Goal: Check status: Check status

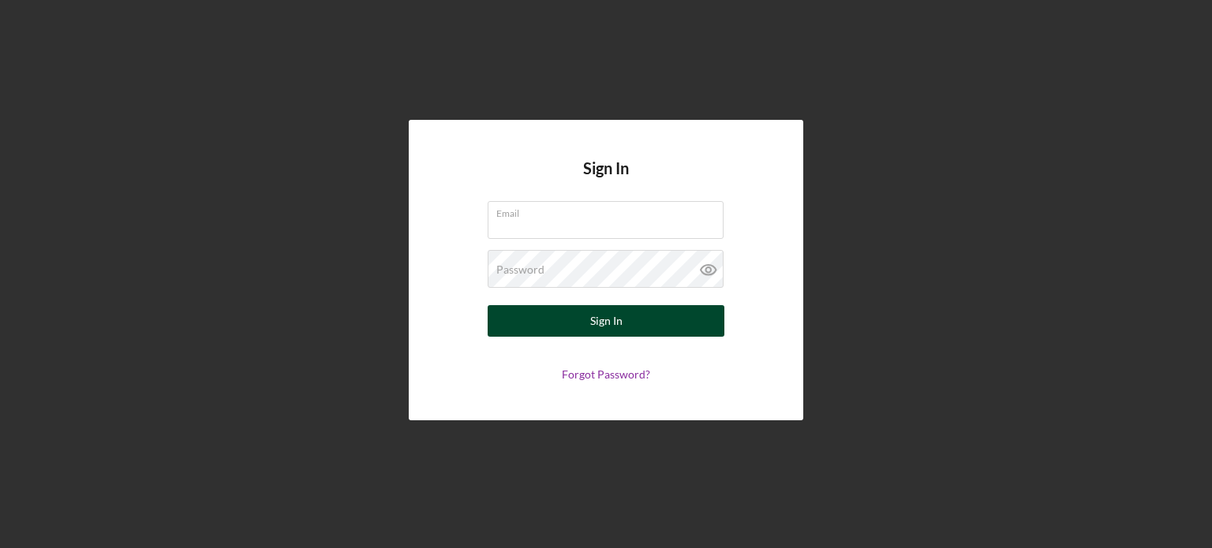
type input "[EMAIL_ADDRESS][DOMAIN_NAME]"
click at [559, 313] on button "Sign In" at bounding box center [606, 321] width 237 height 32
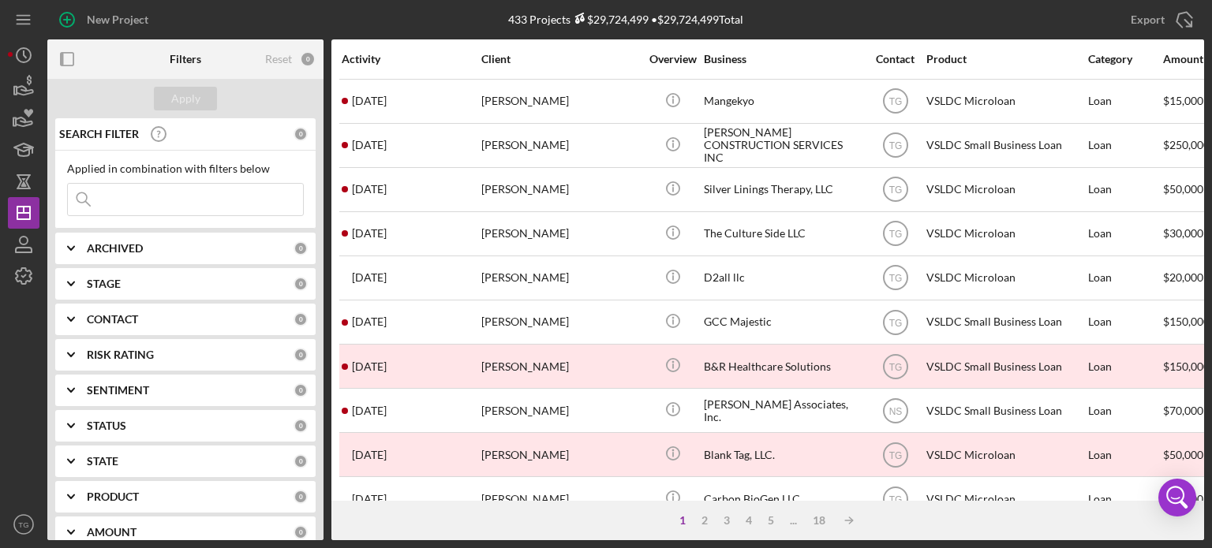
click at [139, 284] on div "STAGE" at bounding box center [190, 284] width 207 height 13
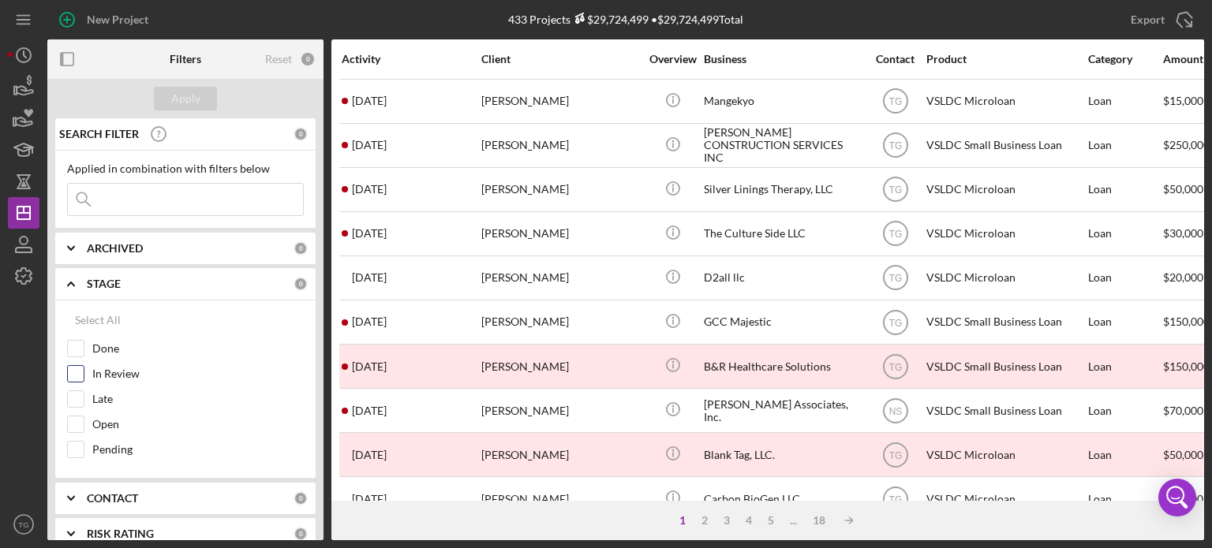
click at [77, 373] on input "In Review" at bounding box center [76, 374] width 16 height 16
checkbox input "true"
click at [188, 99] on div "Apply" at bounding box center [185, 99] width 29 height 24
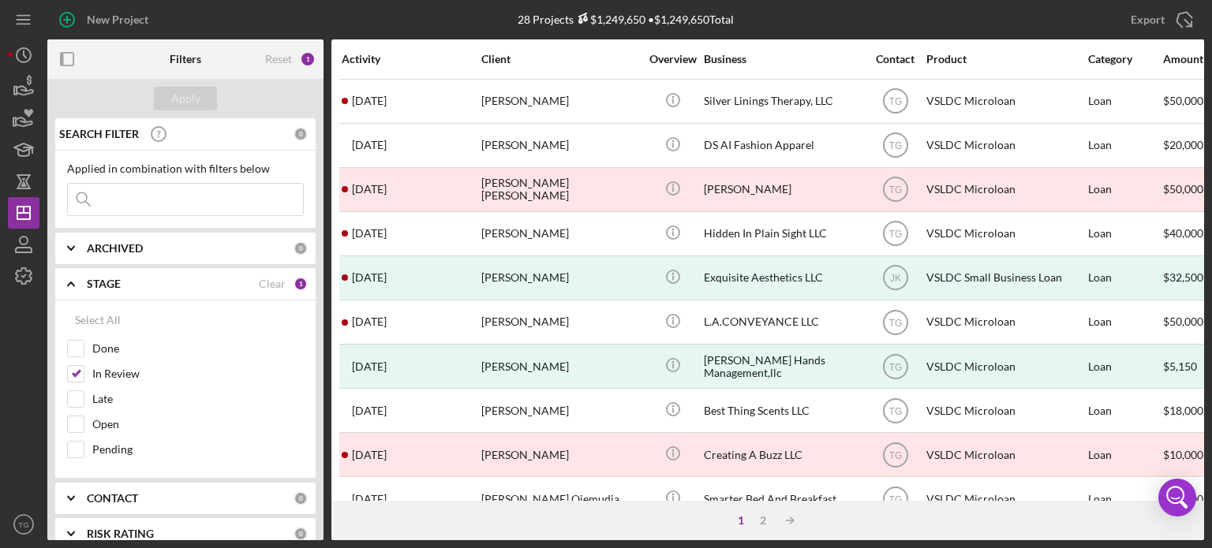
click at [1186, 56] on div "Amount" at bounding box center [1192, 59] width 59 height 13
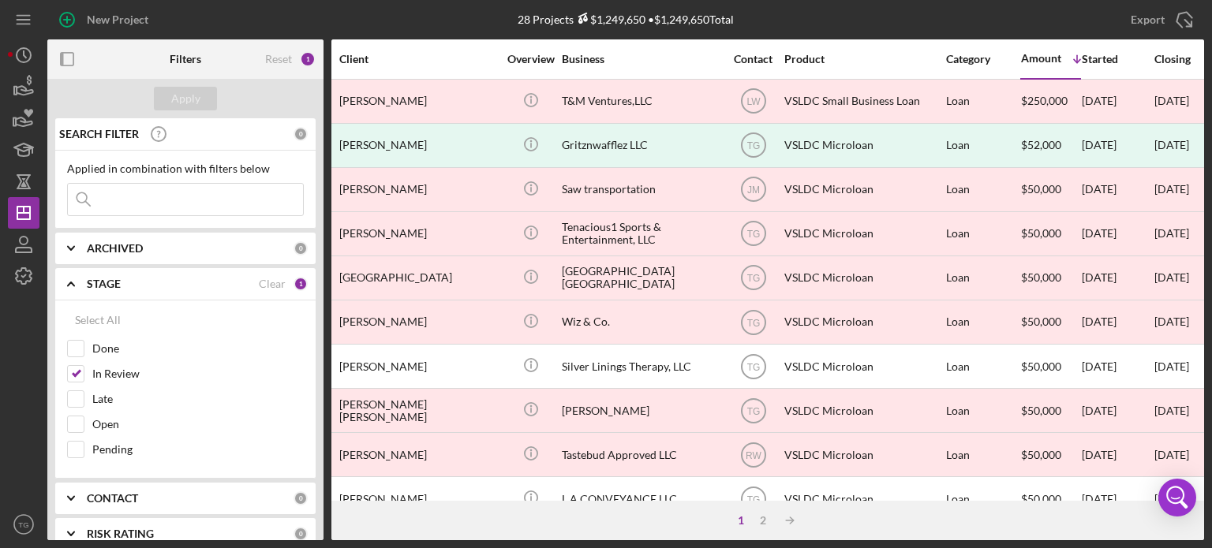
scroll to position [0, 159]
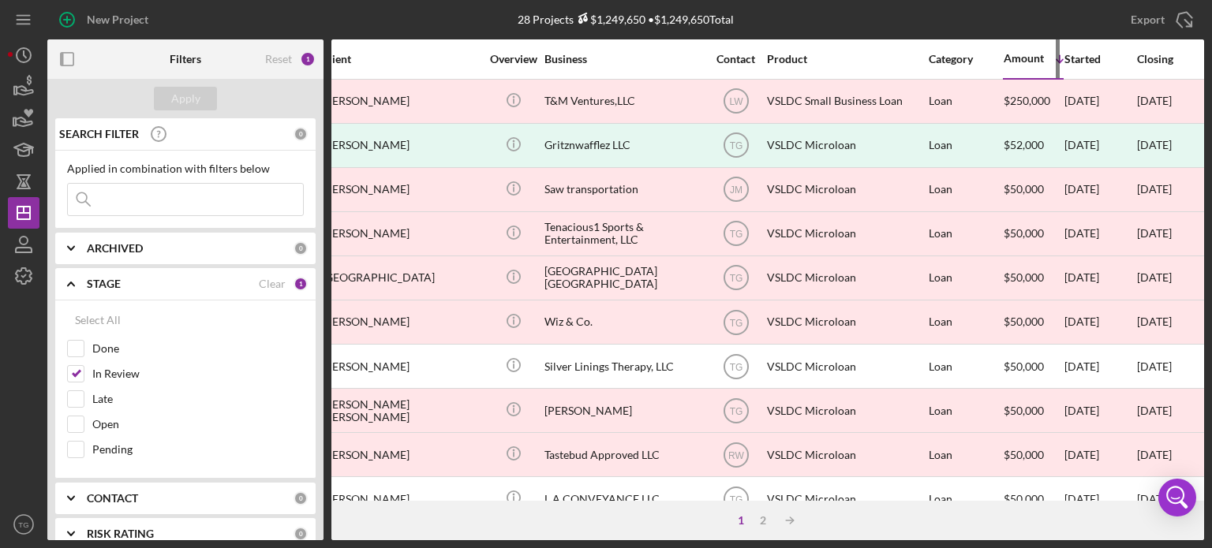
click at [1028, 58] on div "Amount" at bounding box center [1024, 58] width 40 height 13
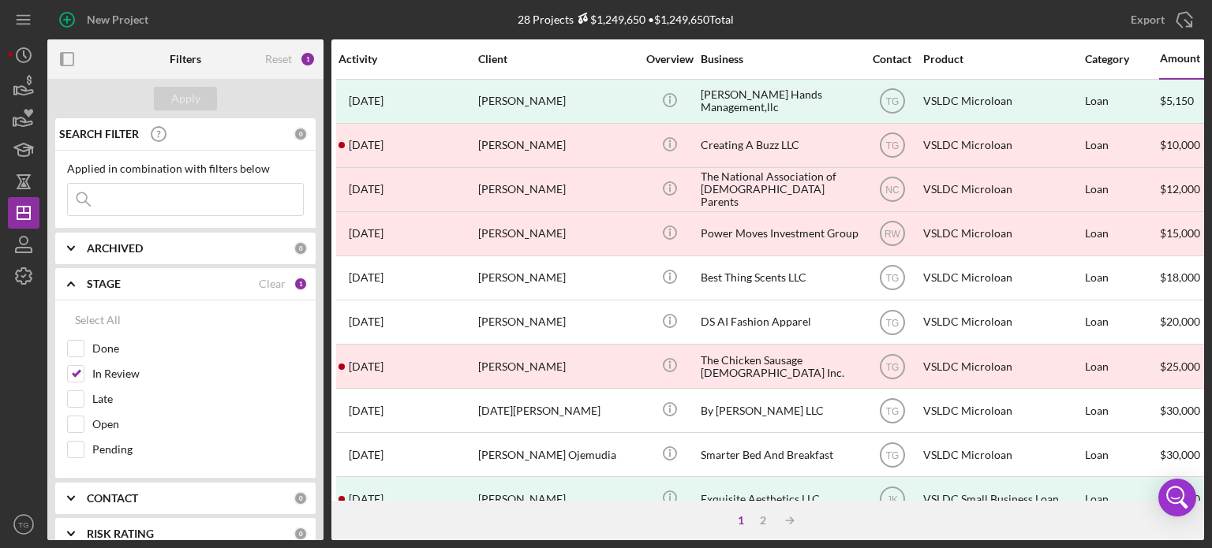
scroll to position [0, 0]
click at [110, 249] on b "ARCHIVED" at bounding box center [115, 248] width 56 height 13
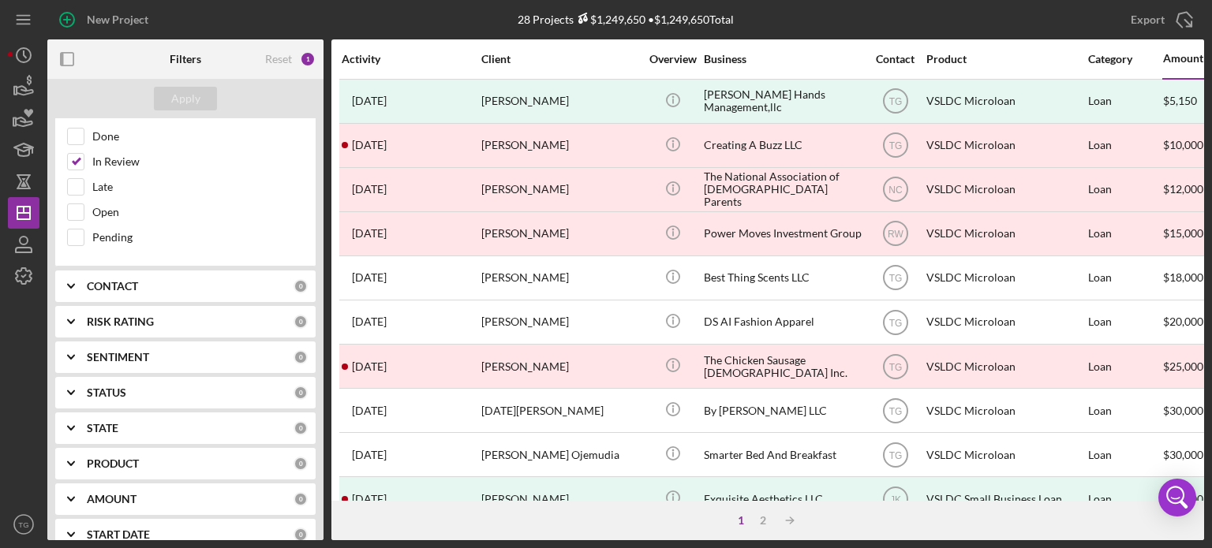
scroll to position [395, 0]
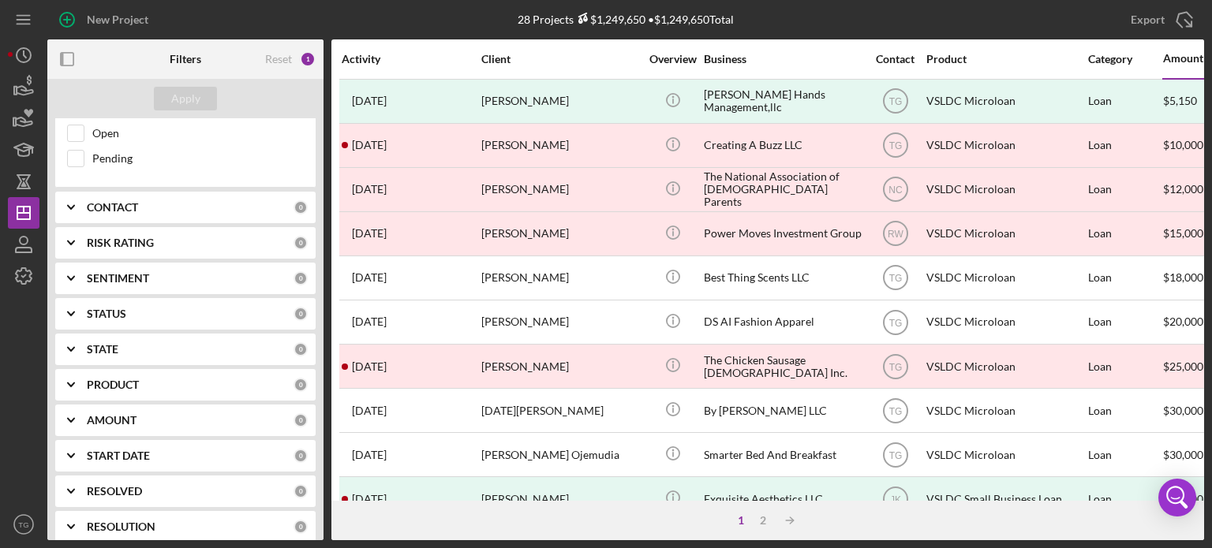
click at [278, 293] on div "SEARCH FILTER 0 Applied in combination with filters below Icon/Menu Close Icon/…" at bounding box center [185, 329] width 276 height 422
click at [74, 136] on input "Open" at bounding box center [76, 133] width 16 height 16
checkbox input "true"
click at [79, 154] on input "Pending" at bounding box center [76, 159] width 16 height 16
checkbox input "true"
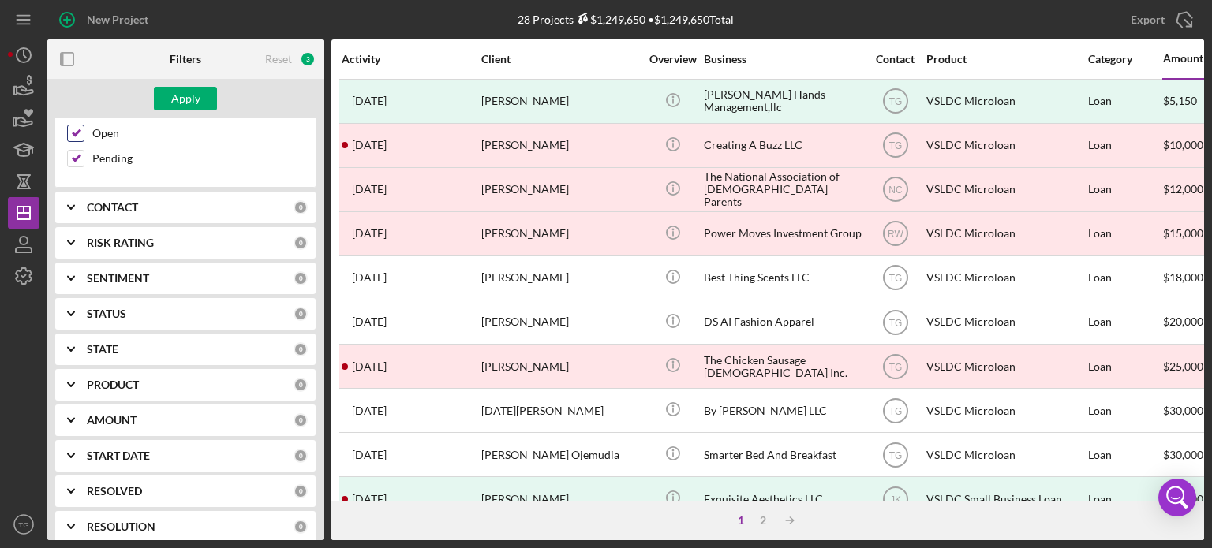
click at [82, 129] on input "Open" at bounding box center [76, 133] width 16 height 16
checkbox input "false"
click at [204, 94] on button "Apply" at bounding box center [185, 99] width 63 height 24
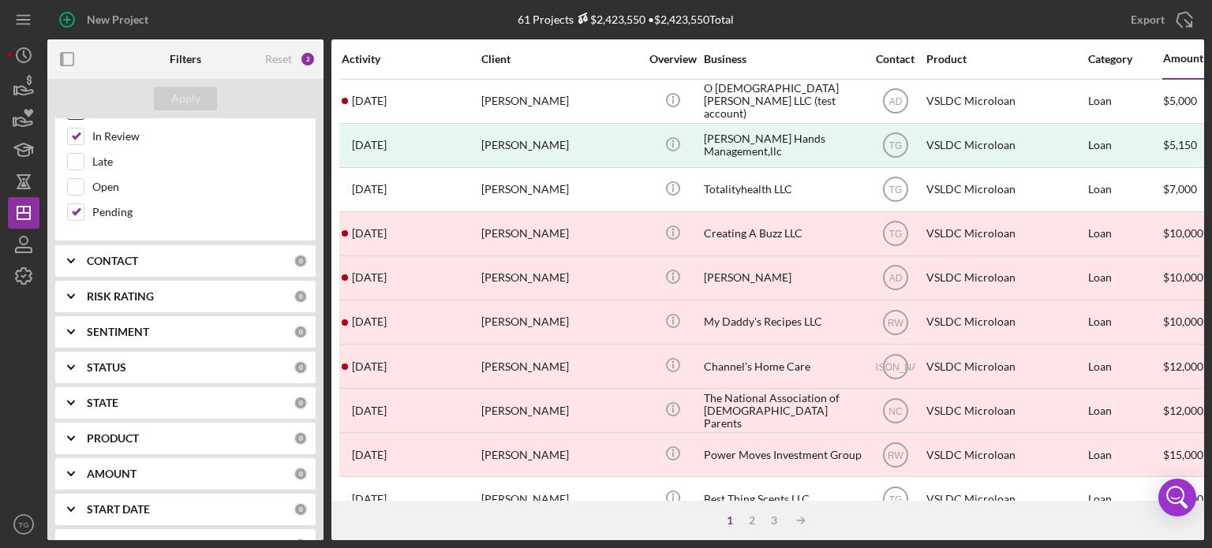
scroll to position [237, 0]
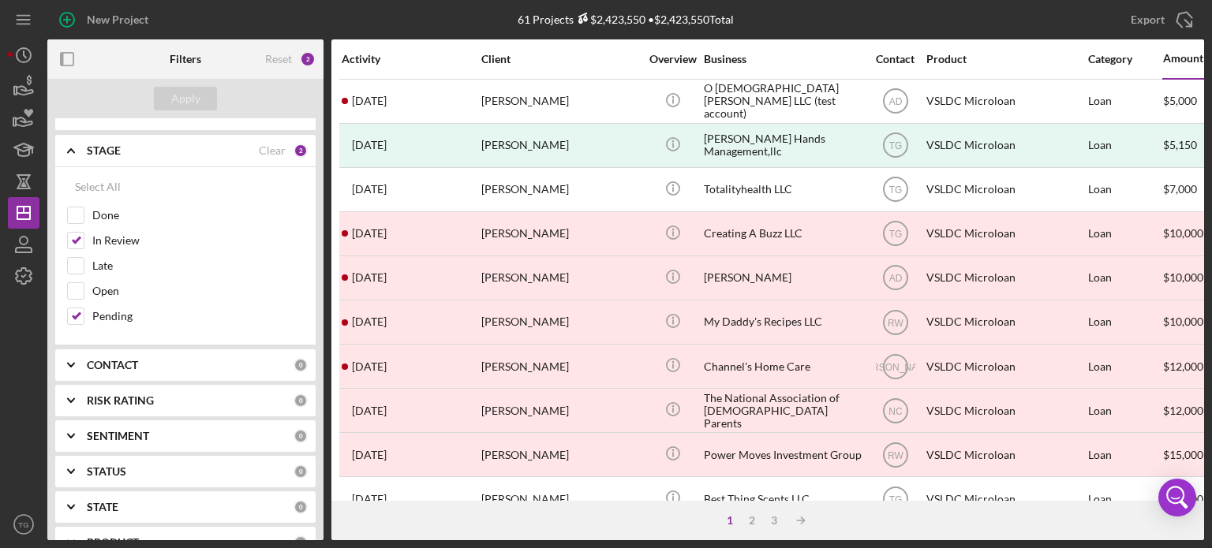
click at [891, 58] on div "Contact" at bounding box center [895, 59] width 59 height 13
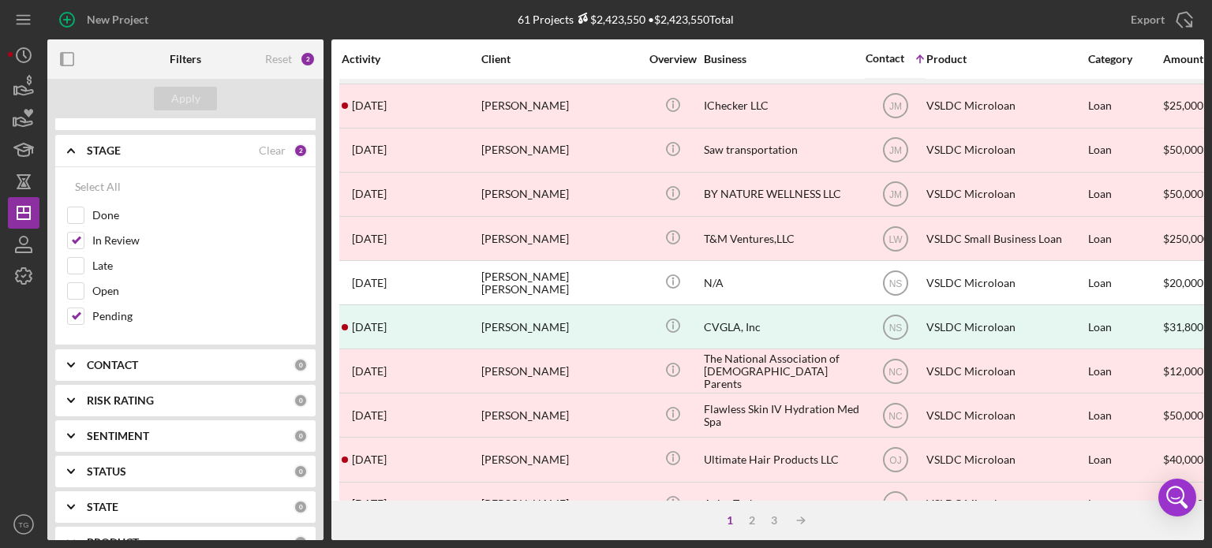
scroll to position [704, 0]
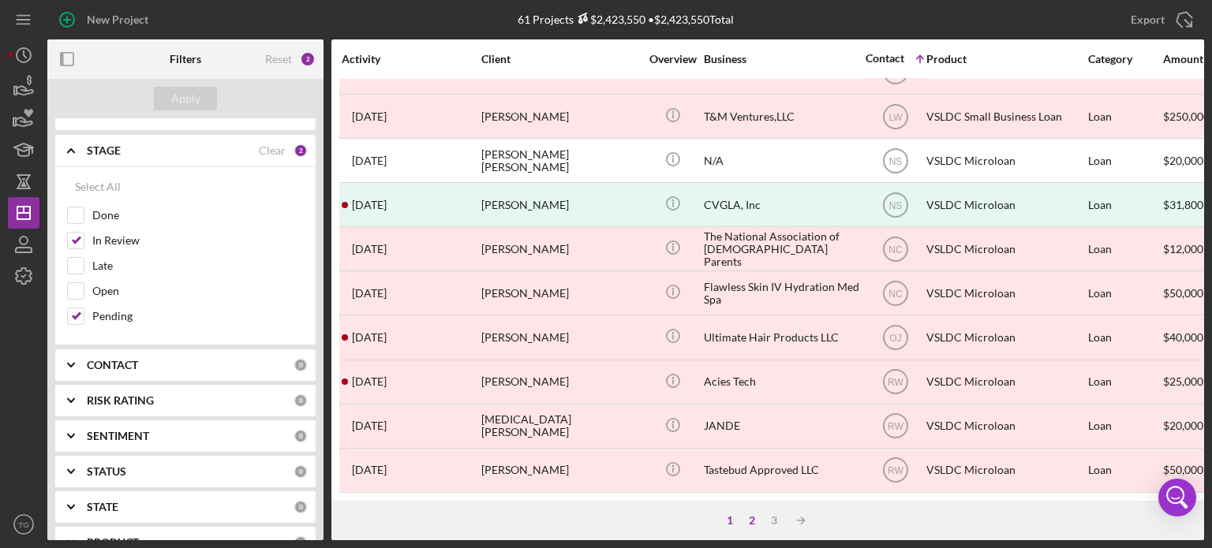
click at [748, 520] on div "2" at bounding box center [752, 521] width 22 height 13
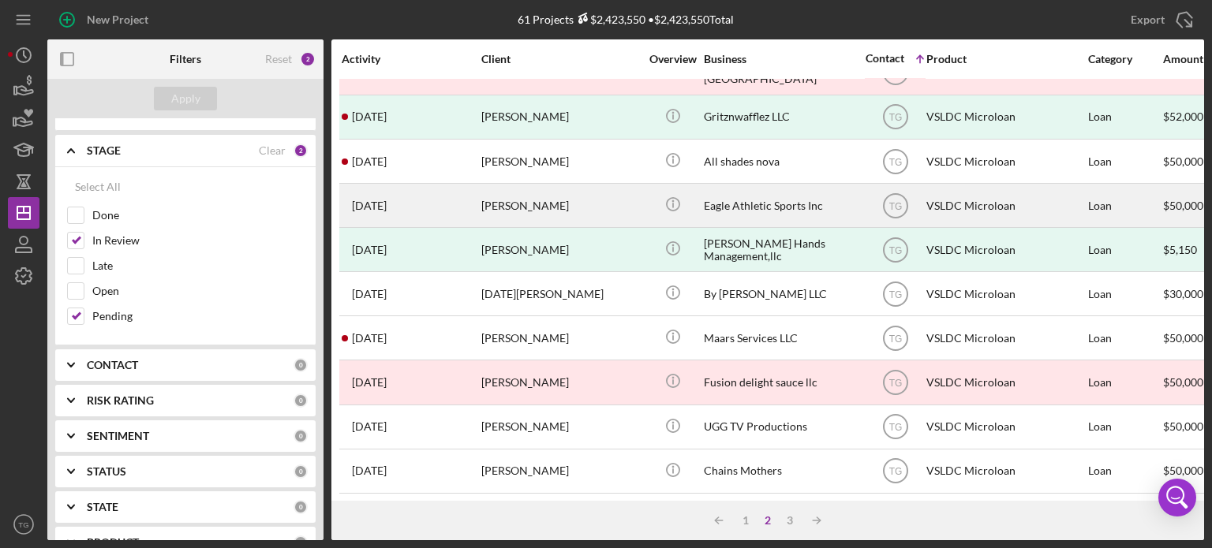
scroll to position [546, 0]
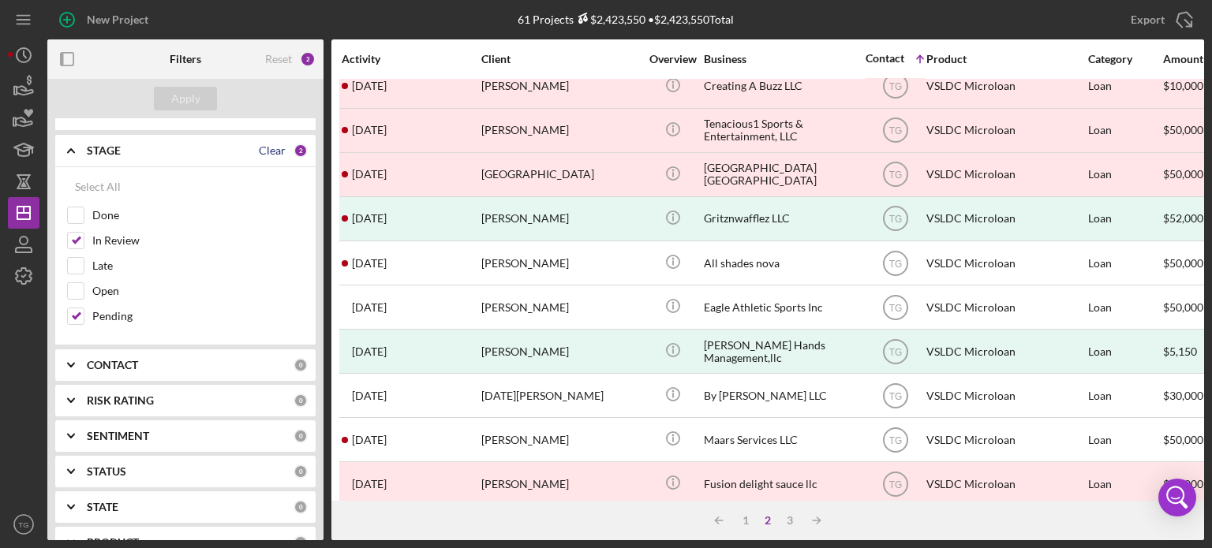
click at [260, 147] on div "Clear" at bounding box center [272, 150] width 27 height 13
checkbox input "false"
click at [178, 95] on div "Apply" at bounding box center [185, 99] width 29 height 24
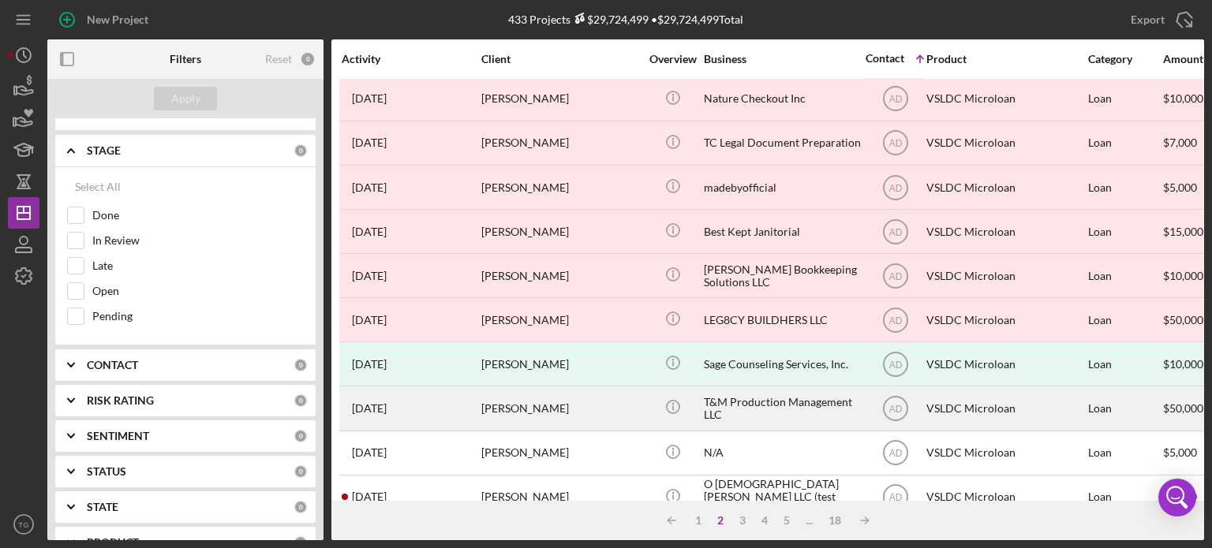
scroll to position [704, 0]
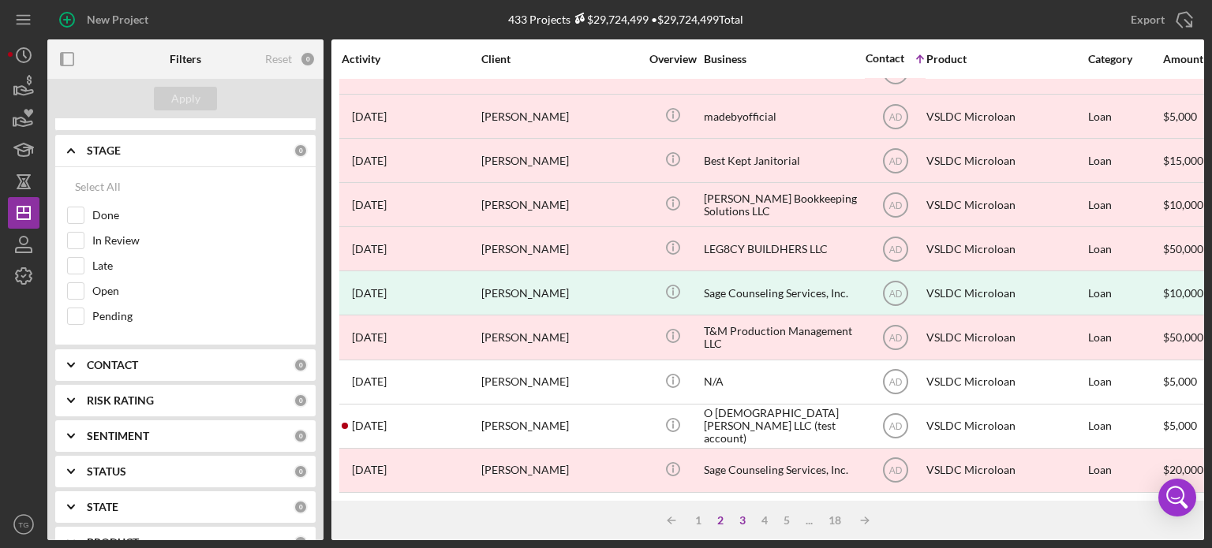
click at [743, 522] on div "3" at bounding box center [743, 521] width 22 height 13
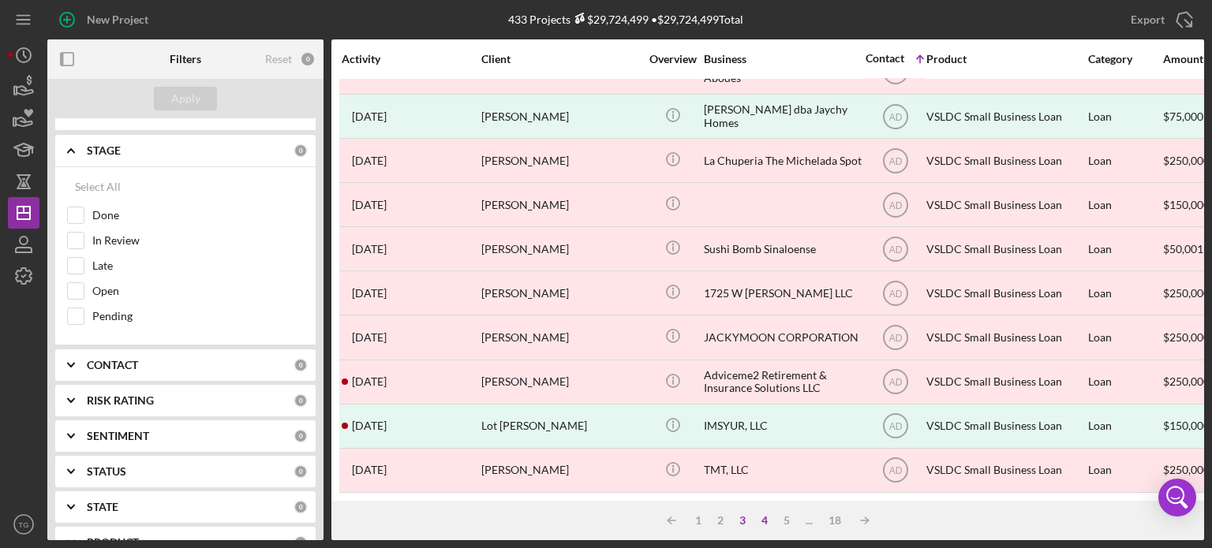
click at [764, 520] on div "4" at bounding box center [765, 521] width 22 height 13
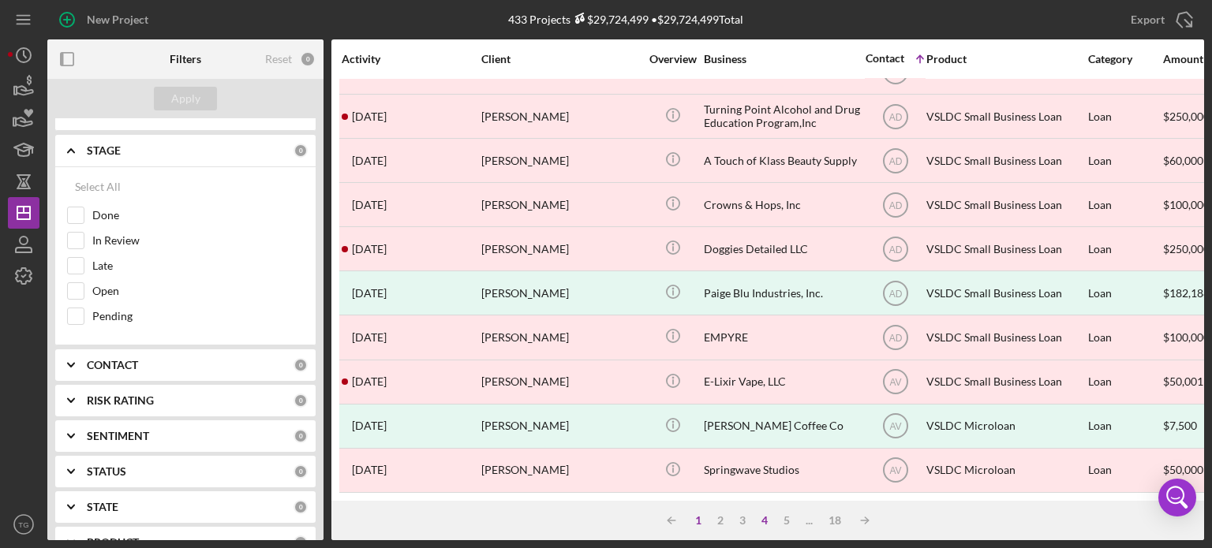
click at [694, 520] on div "1" at bounding box center [698, 521] width 22 height 13
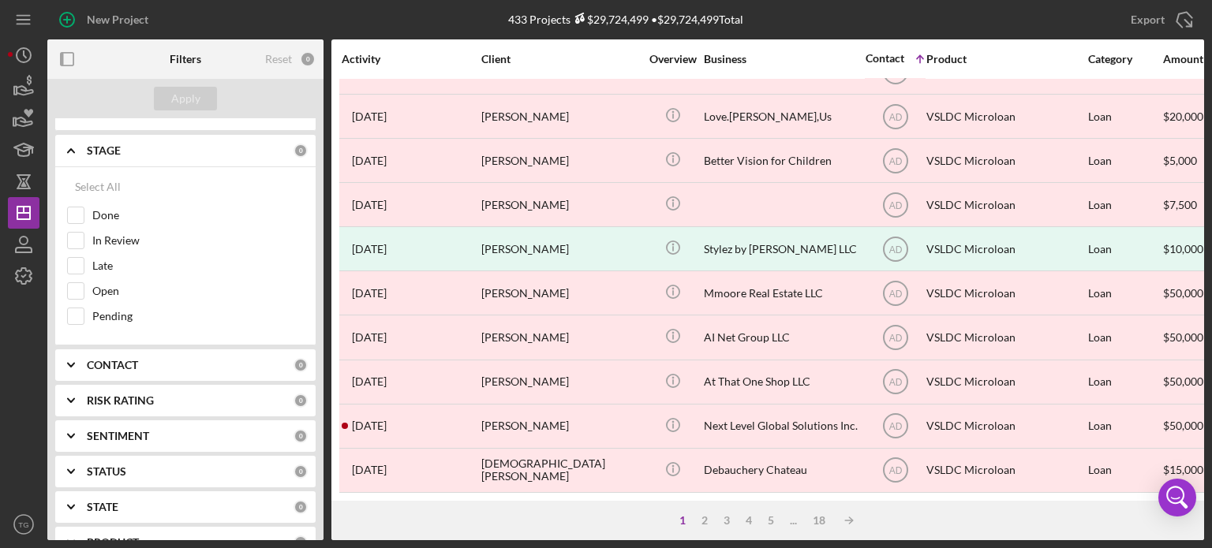
click at [876, 55] on div "Contact" at bounding box center [885, 58] width 39 height 13
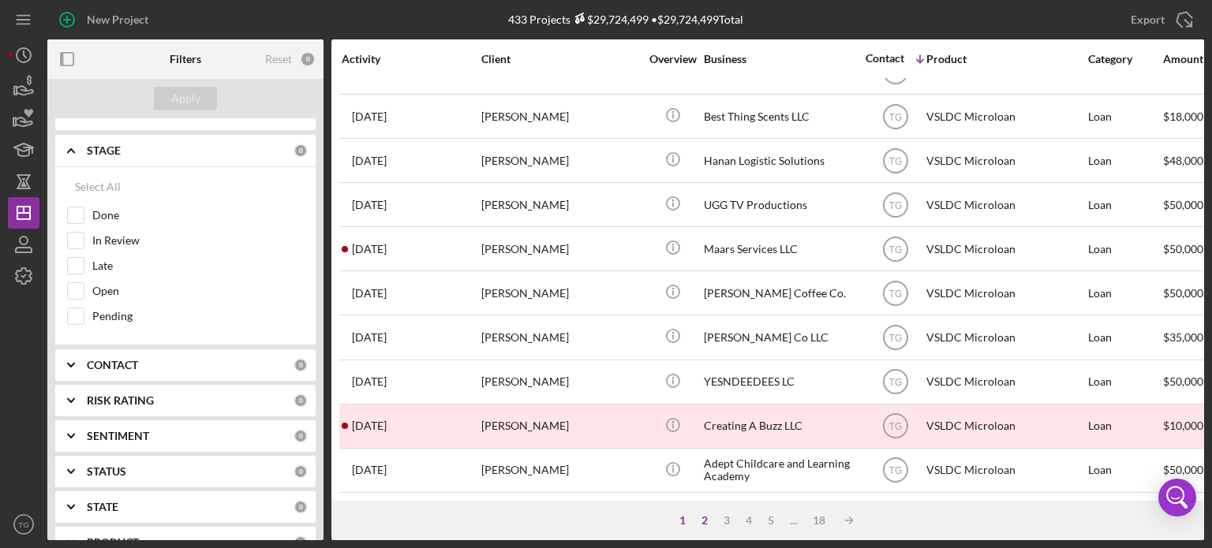
click at [702, 520] on div "2" at bounding box center [705, 521] width 22 height 13
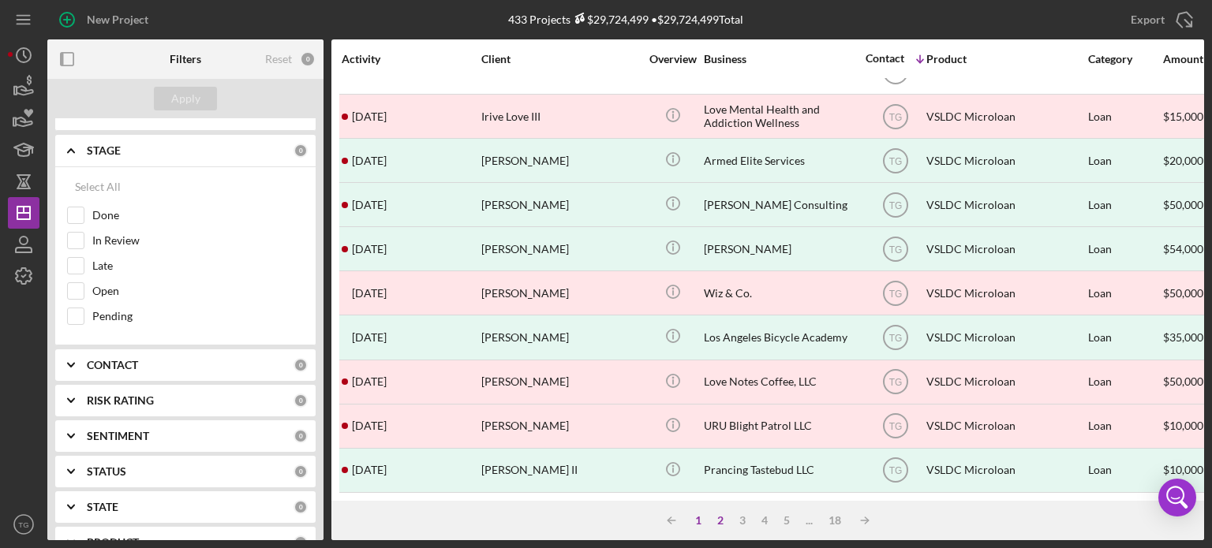
click at [699, 522] on div "1" at bounding box center [698, 521] width 22 height 13
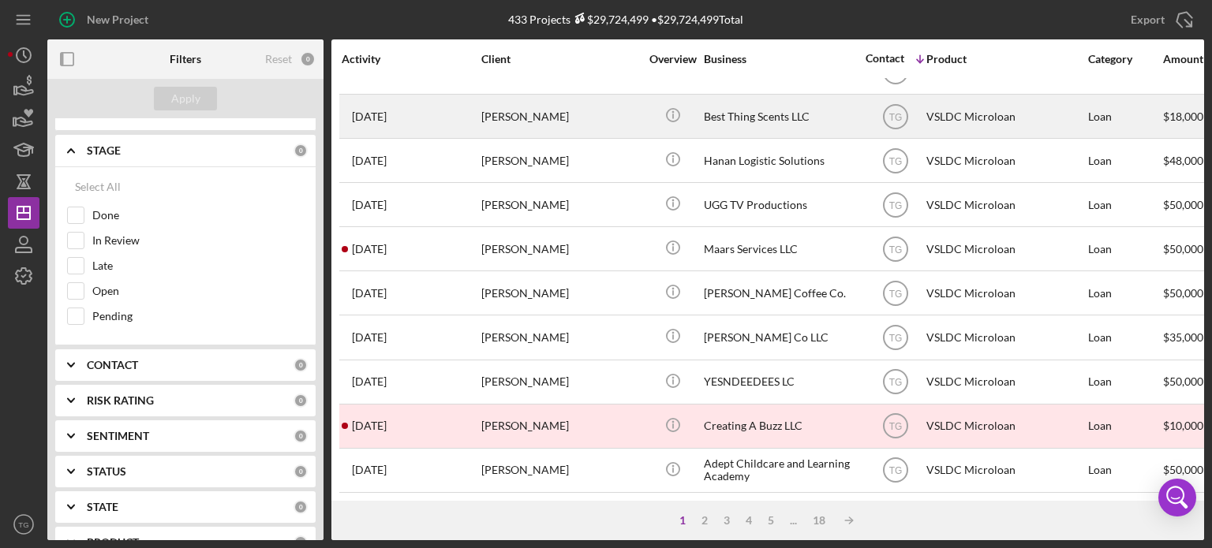
click at [723, 103] on div "Best Thing Scents LLC" at bounding box center [783, 116] width 158 height 42
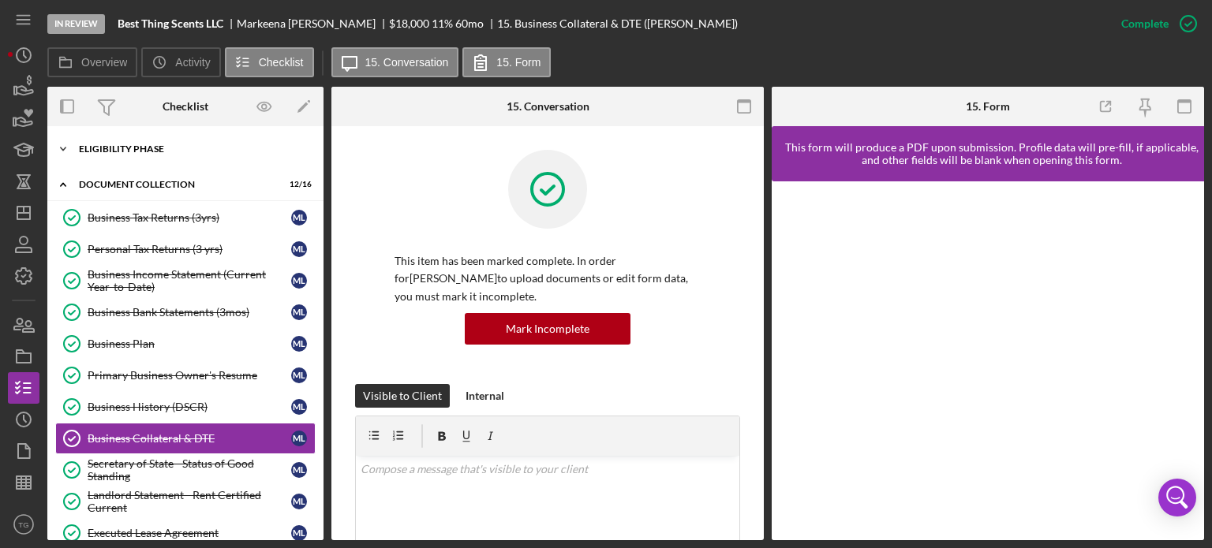
click at [163, 142] on div "Icon/Expander Eligibility Phase 8 / 8" at bounding box center [185, 149] width 276 height 32
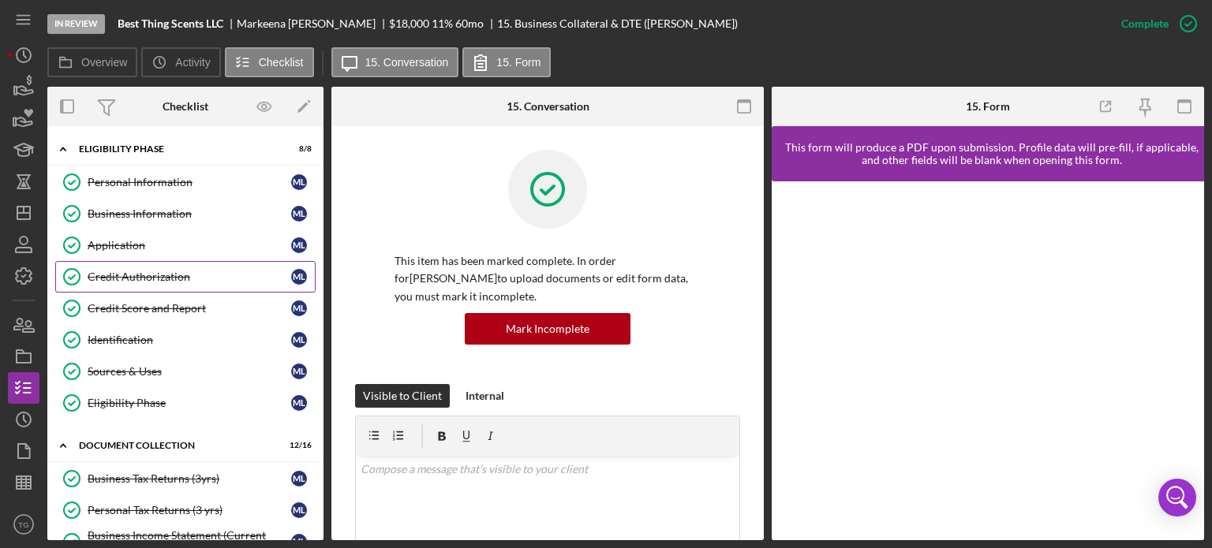
click at [168, 273] on div "Credit Authorization" at bounding box center [190, 277] width 204 height 13
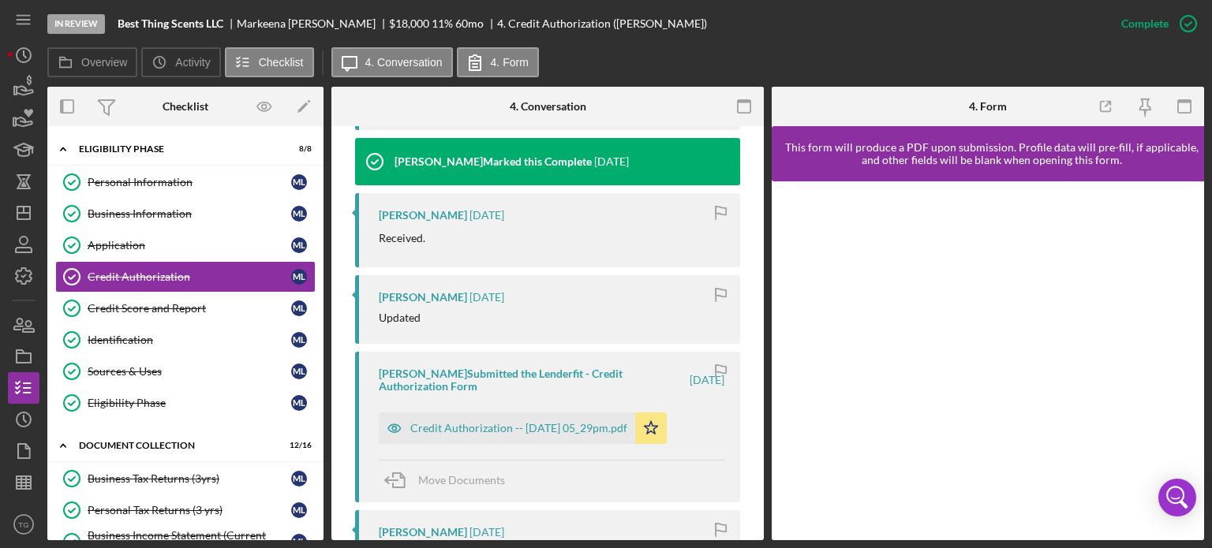
scroll to position [631, 0]
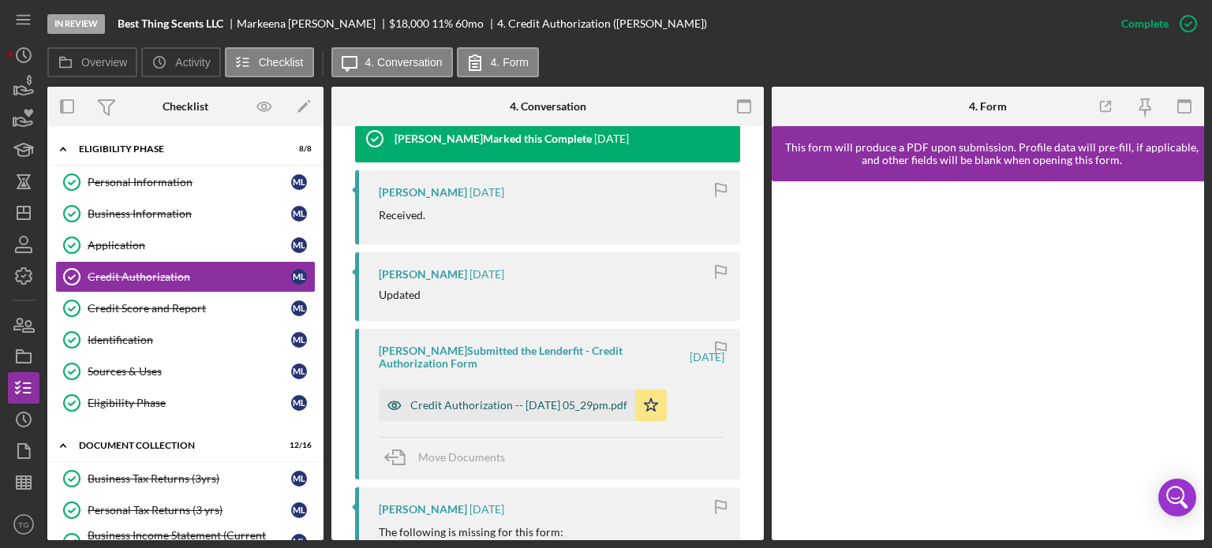
click at [497, 405] on div "Credit Authorization -- [DATE] 05_29pm.pdf" at bounding box center [518, 405] width 217 height 13
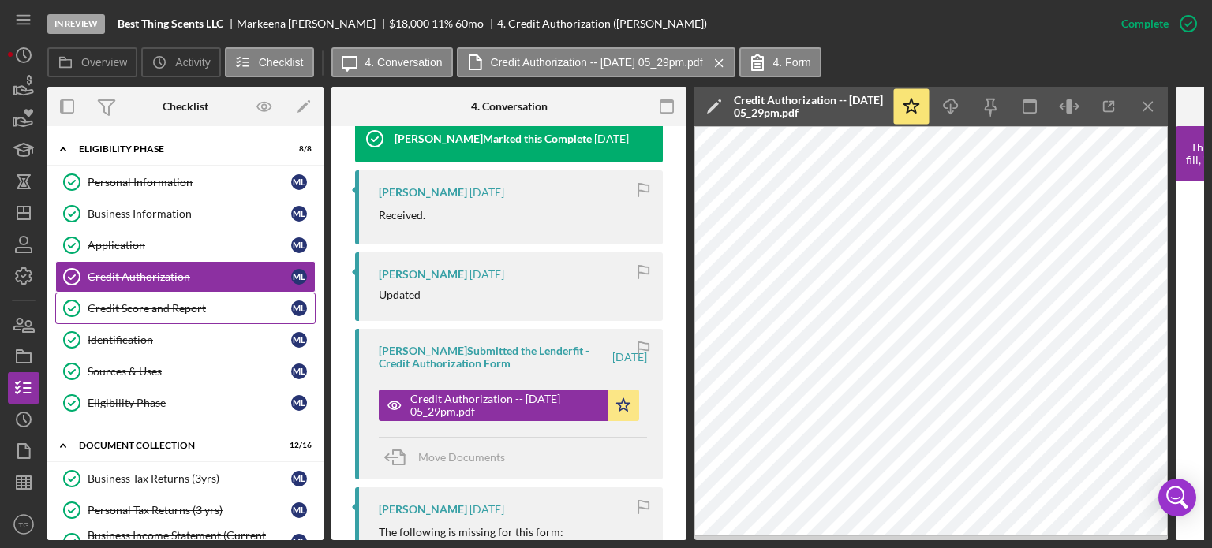
click at [174, 313] on link "Credit Score and Report Credit Score and Report M L" at bounding box center [185, 309] width 260 height 32
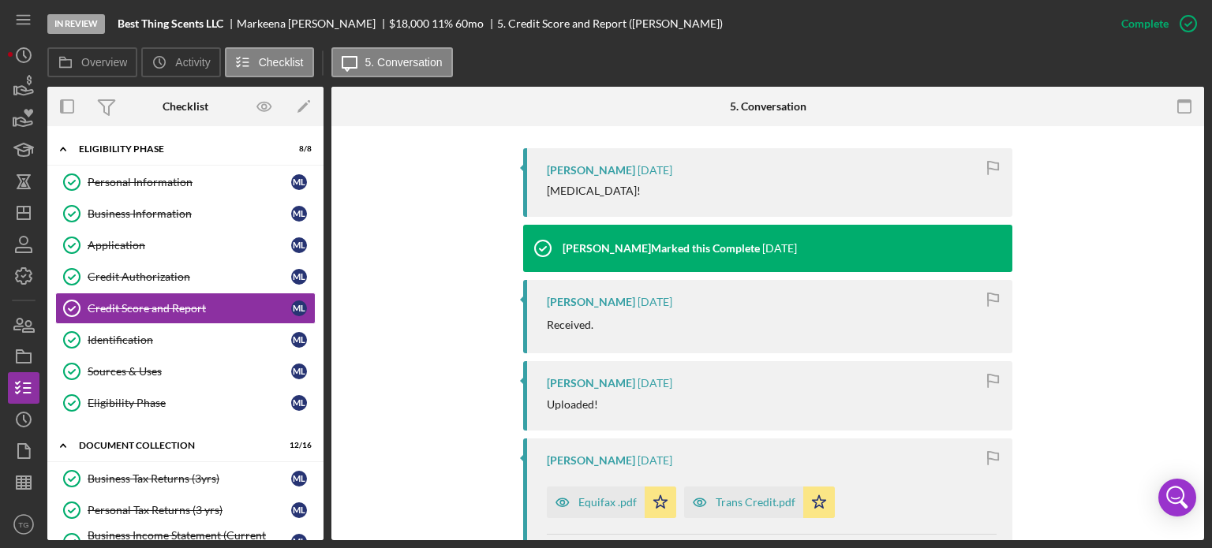
scroll to position [631, 0]
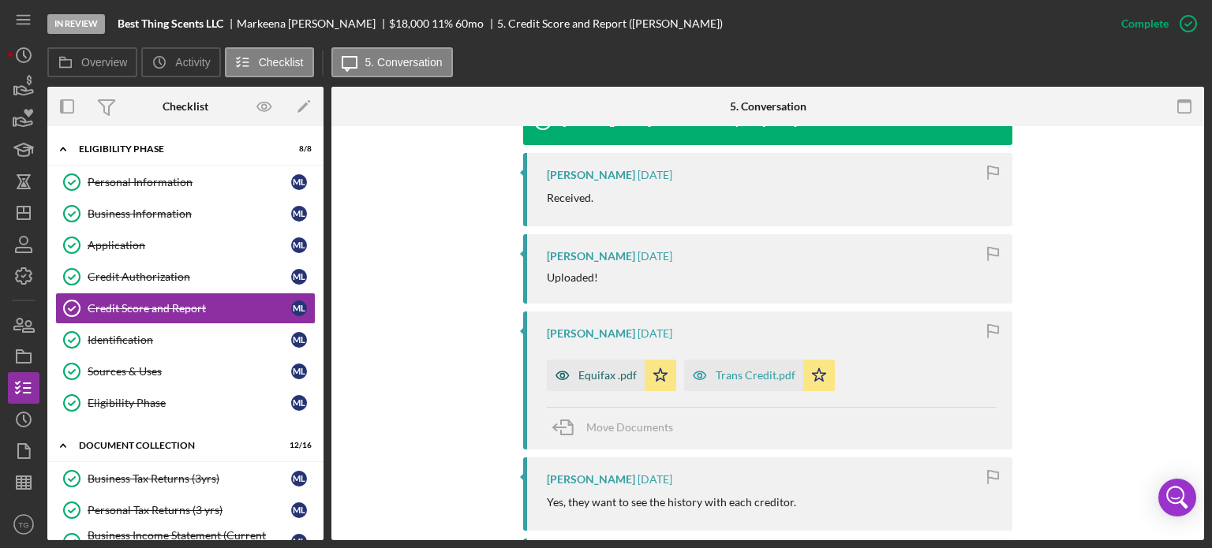
click at [579, 373] on div "Equifax .pdf" at bounding box center [607, 375] width 58 height 13
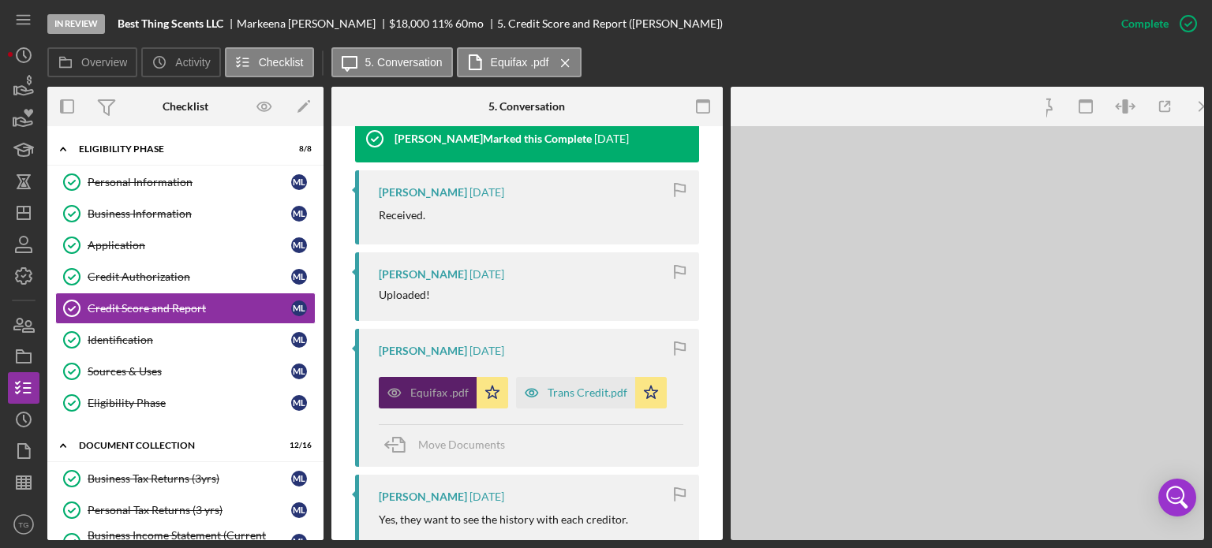
scroll to position [649, 0]
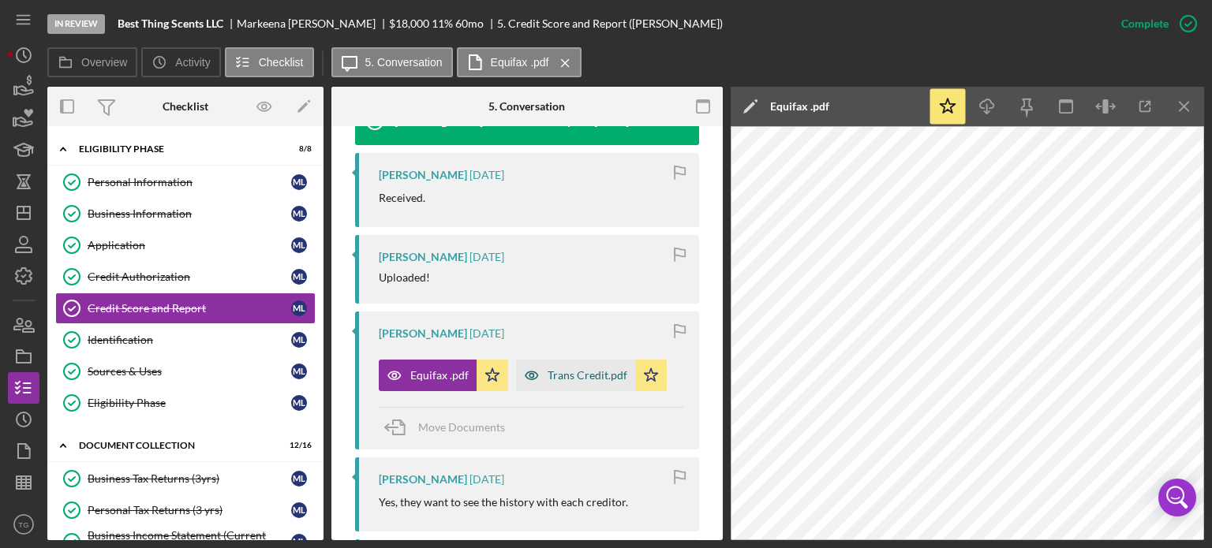
click at [605, 369] on div "Trans Credit.pdf" at bounding box center [588, 375] width 80 height 13
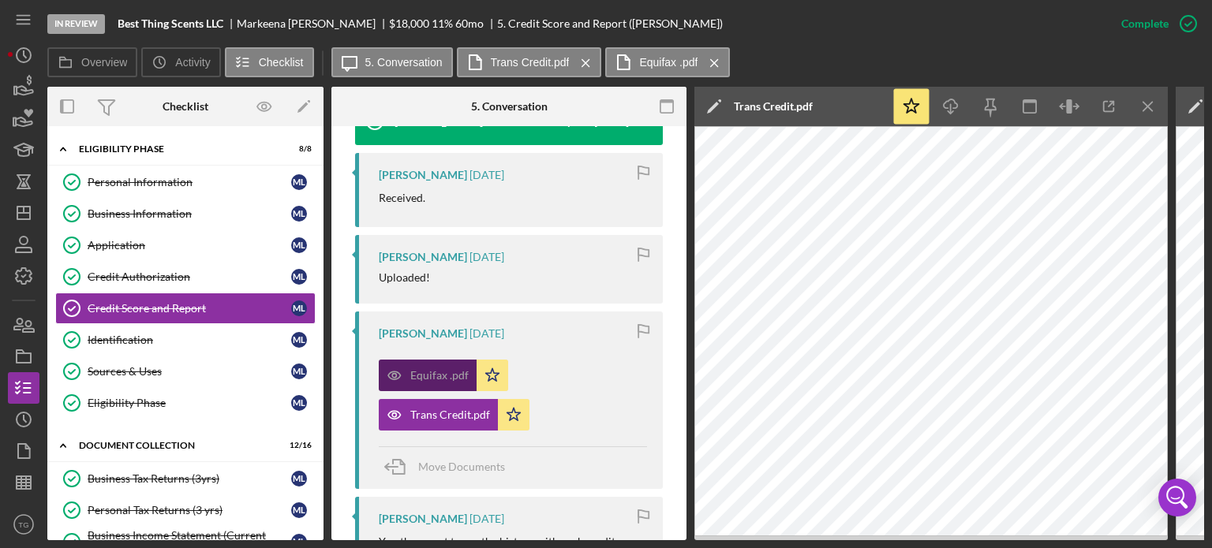
click at [439, 380] on div "Equifax .pdf" at bounding box center [439, 375] width 58 height 13
click at [24, 213] on line "button" at bounding box center [23, 213] width 13 height 0
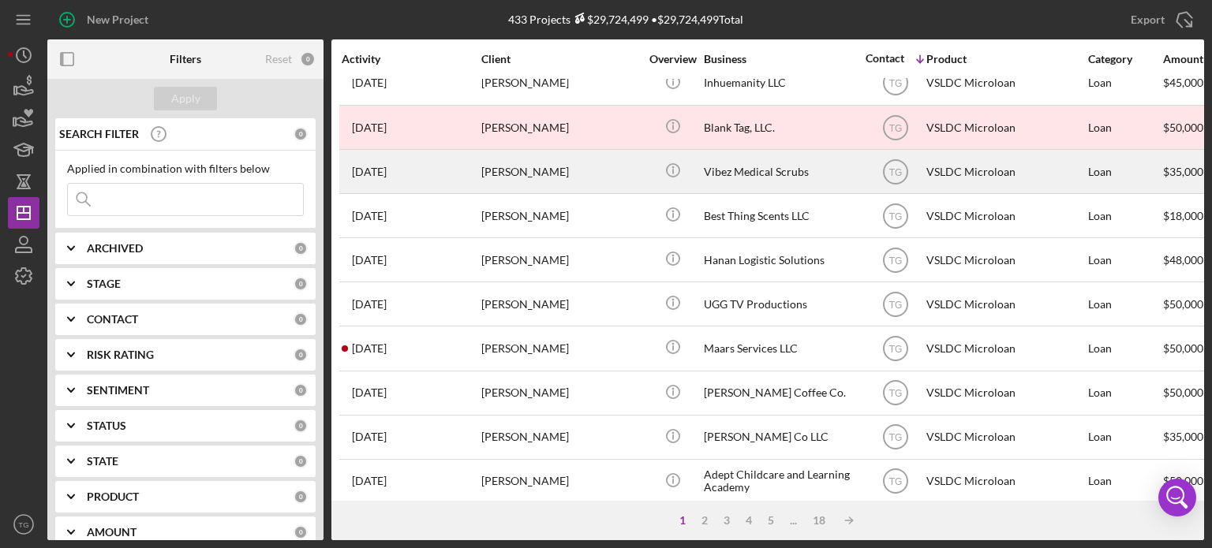
scroll to position [704, 0]
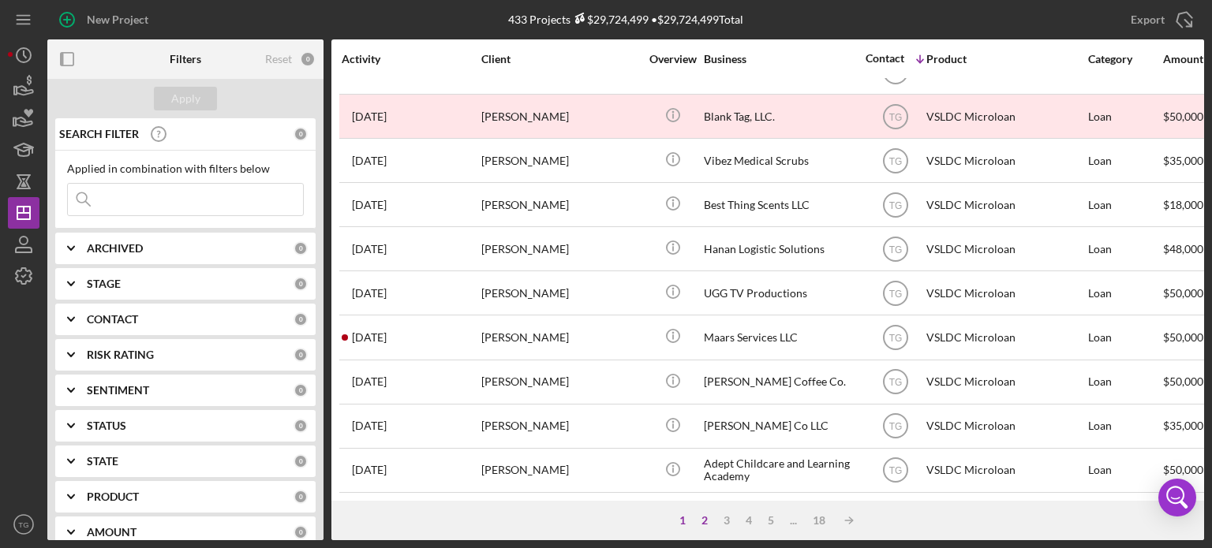
click at [708, 519] on div "2" at bounding box center [705, 521] width 22 height 13
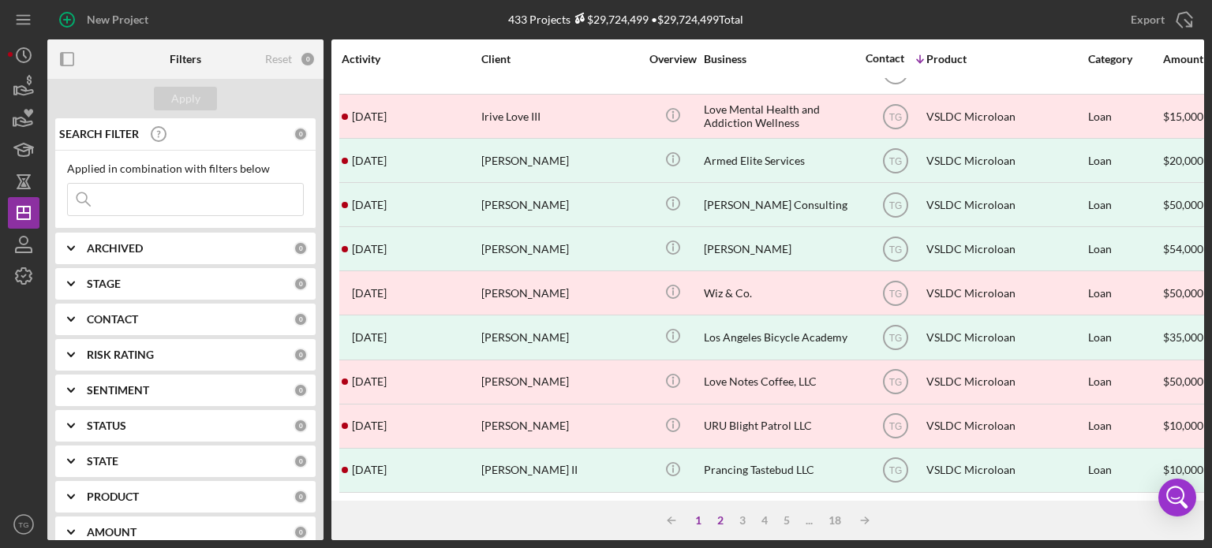
click at [698, 524] on div "1" at bounding box center [698, 521] width 22 height 13
